Goal: Task Accomplishment & Management: Complete application form

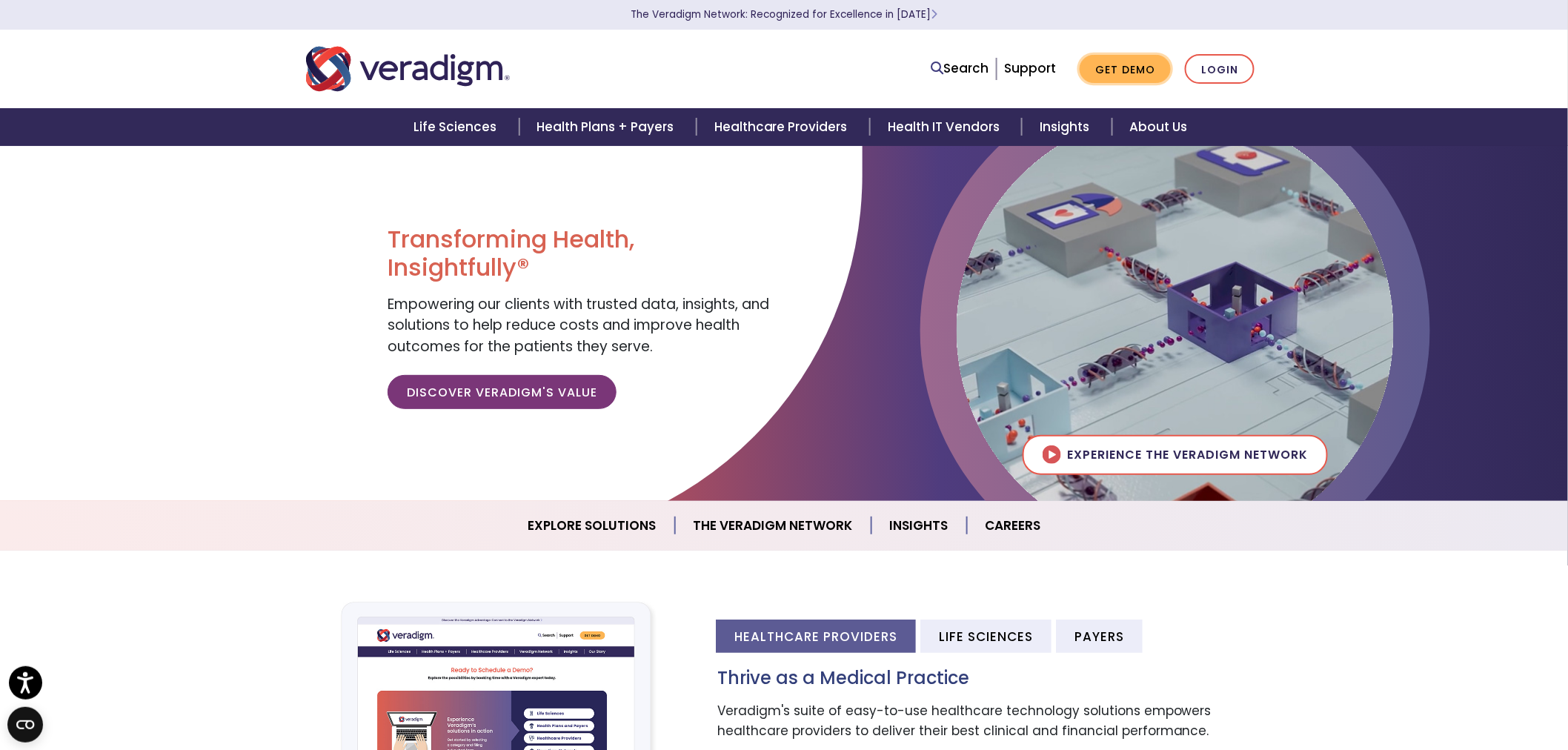
click at [1142, 62] on link "Get Demo" at bounding box center [1125, 69] width 91 height 29
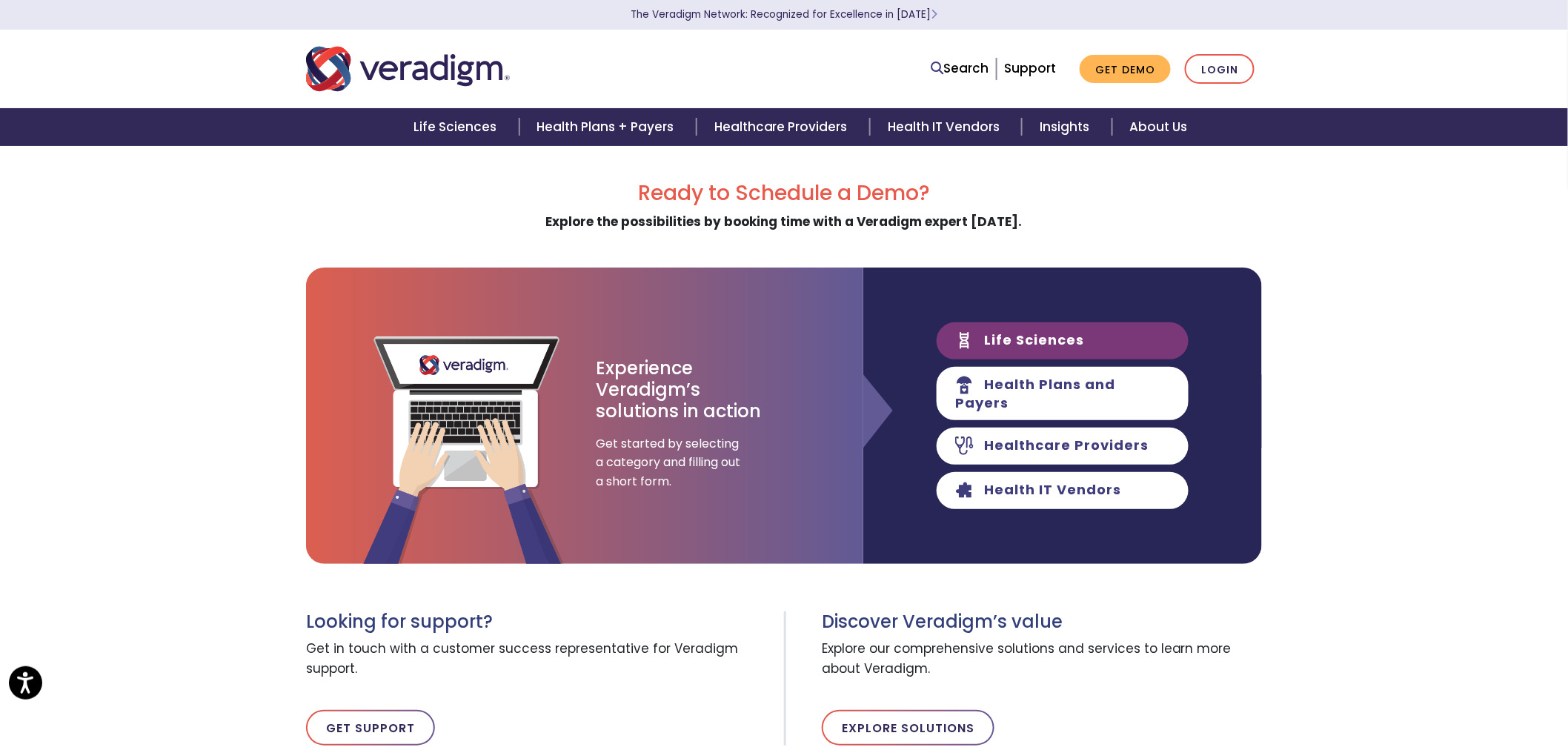
click at [1027, 344] on link "Life Sciences" at bounding box center [1063, 341] width 252 height 37
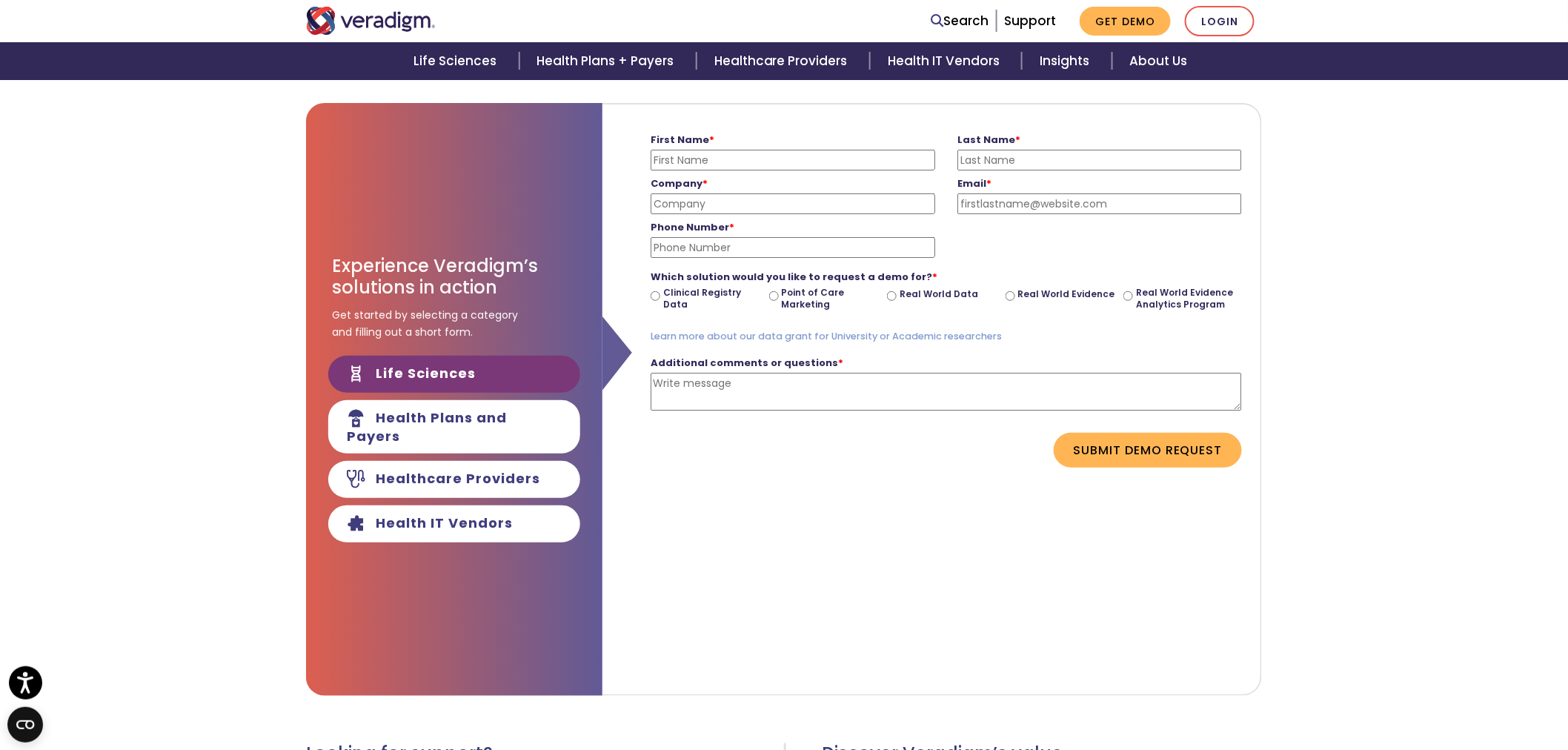
click at [519, 402] on div "Experience Veradigm’s solutions in action Get started by selecting a category a…" at bounding box center [455, 399] width 296 height 593
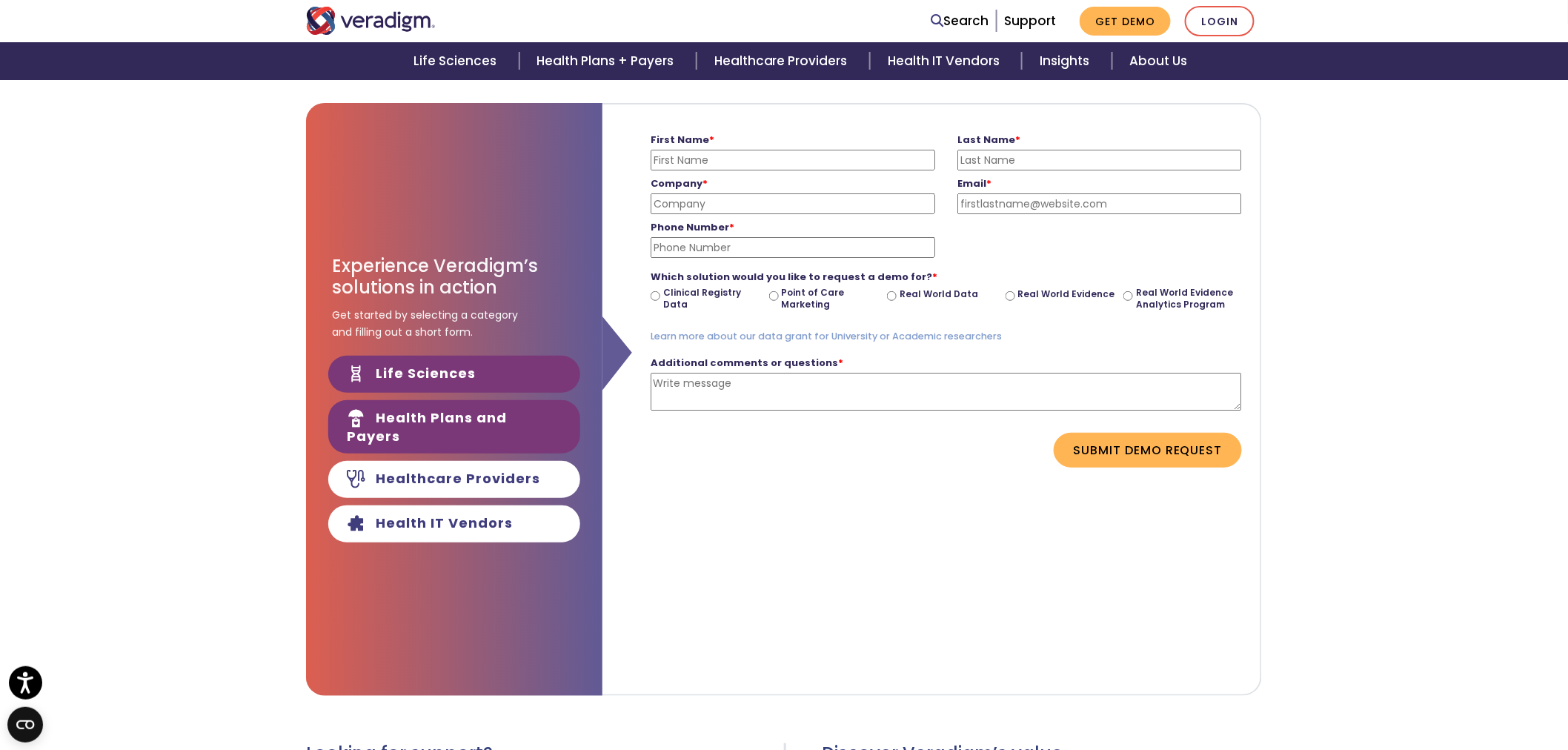
click at [512, 436] on link "Health Plans and Payers" at bounding box center [455, 427] width 252 height 54
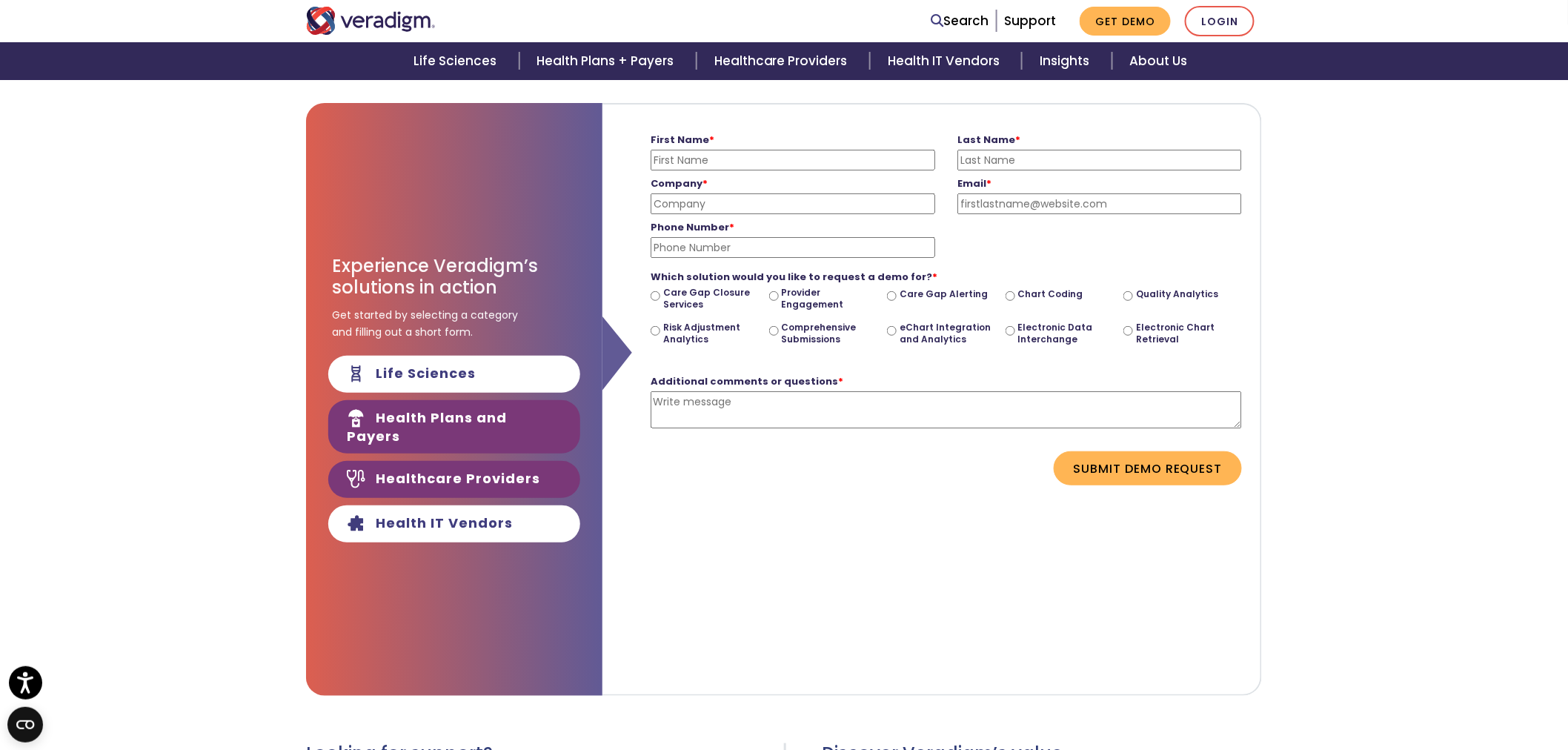
click at [501, 465] on link "Healthcare Providers" at bounding box center [455, 480] width 252 height 37
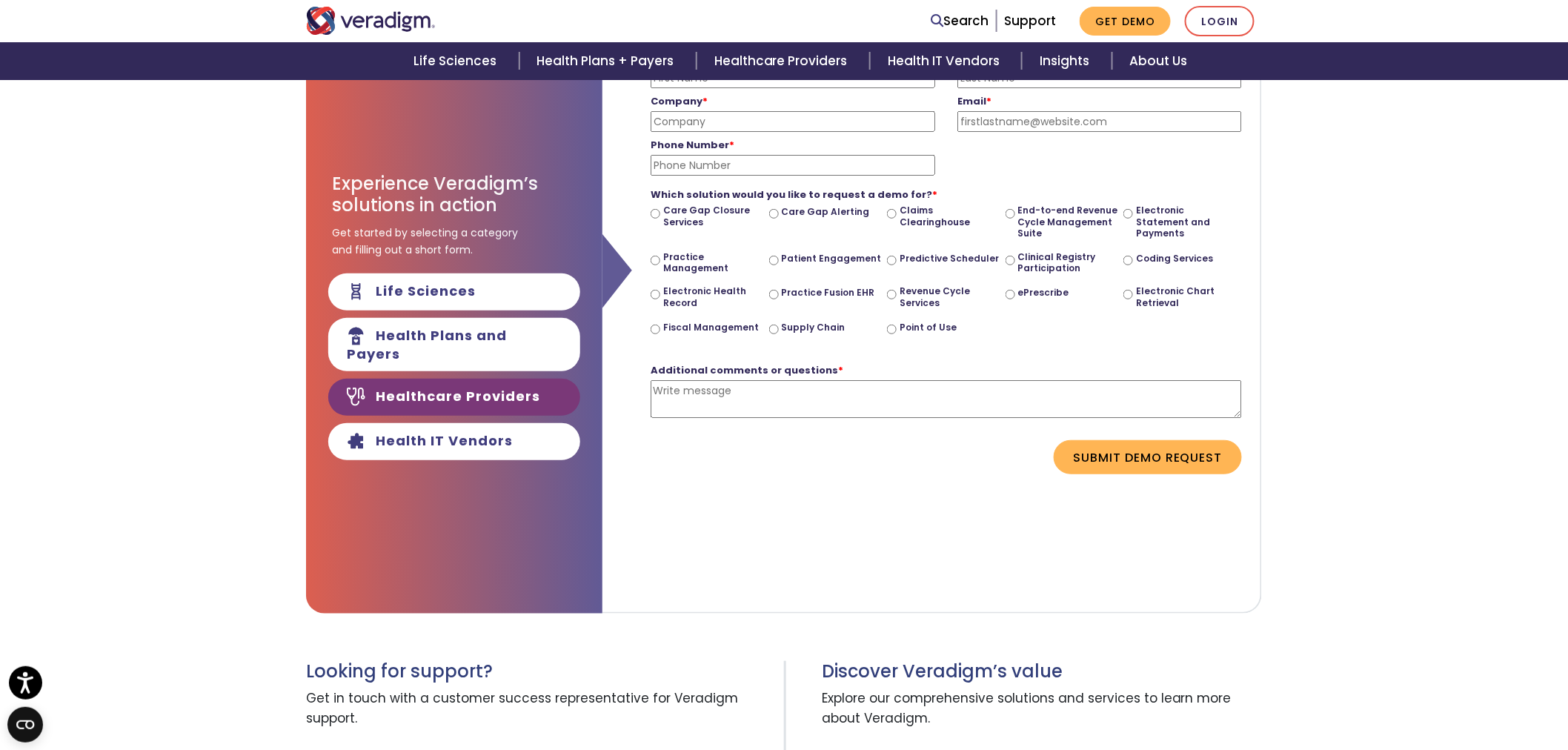
scroll to position [164, 0]
